Goal: Information Seeking & Learning: Find specific fact

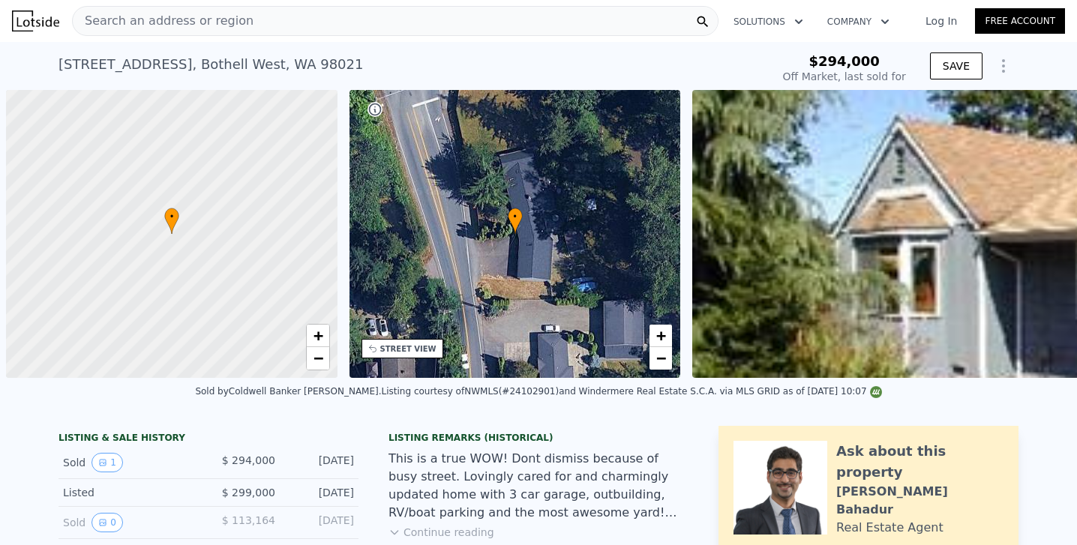
click at [166, 22] on span "Search an address or region" at bounding box center [163, 21] width 181 height 18
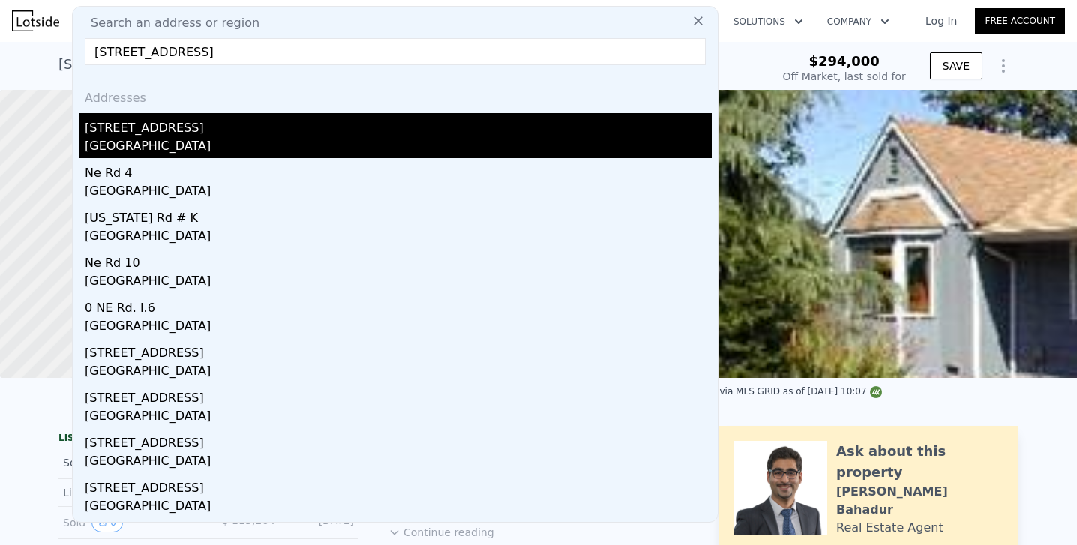
type input "[STREET_ADDRESS]"
click at [122, 144] on div "[GEOGRAPHIC_DATA]" at bounding box center [398, 147] width 627 height 21
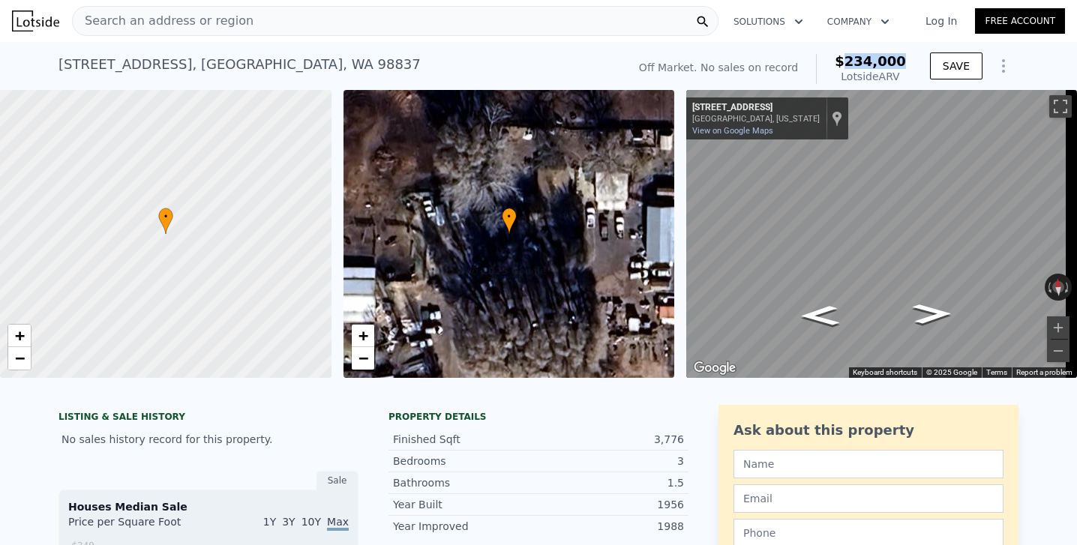
drag, startPoint x: 851, startPoint y: 62, endPoint x: 913, endPoint y: 55, distance: 62.7
click at [913, 55] on div "Off Market. No sales on record $234,000 Lotside ARV SAVE" at bounding box center [826, 69] width 386 height 42
copy span "234,000"
click at [145, 19] on span "Search an address or region" at bounding box center [163, 21] width 181 height 18
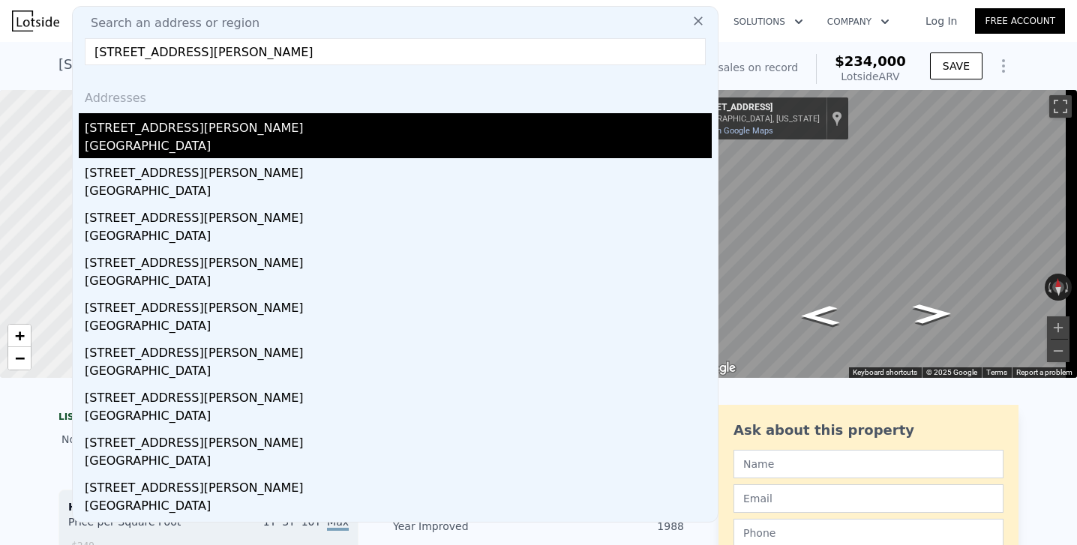
type input "[STREET_ADDRESS][PERSON_NAME]"
click at [138, 145] on div "[GEOGRAPHIC_DATA]" at bounding box center [398, 147] width 627 height 21
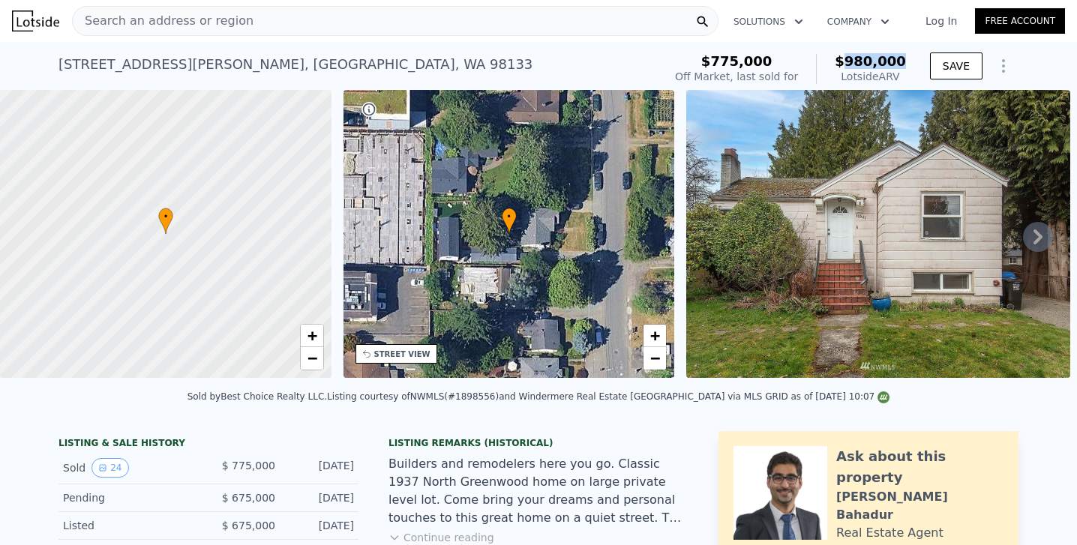
drag, startPoint x: 855, startPoint y: 60, endPoint x: 905, endPoint y: 56, distance: 49.7
click at [905, 56] on div "$775,000 Off Market, last sold for $980,000 Lotside ARV" at bounding box center [790, 69] width 243 height 42
copy span "980,000"
